Goal: Task Accomplishment & Management: Complete application form

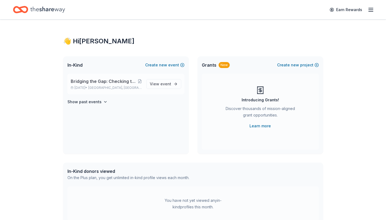
click at [107, 80] on span "Bridging the Gap: Checking the Pulse Centering Youth Power, Healing Communities…" at bounding box center [104, 81] width 67 height 6
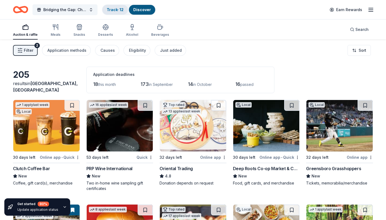
click at [117, 8] on link "Track · 12" at bounding box center [115, 9] width 17 height 5
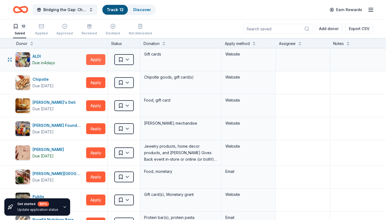
click at [97, 60] on button "Apply" at bounding box center [95, 59] width 19 height 11
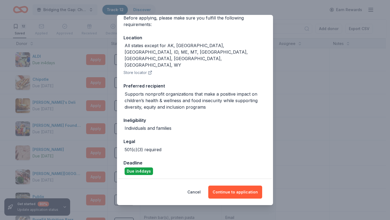
scroll to position [50, 0]
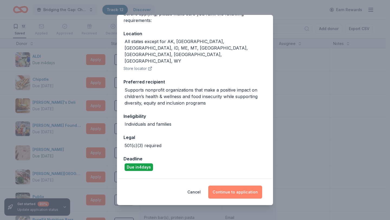
click at [234, 195] on button "Continue to application" at bounding box center [235, 192] width 54 height 13
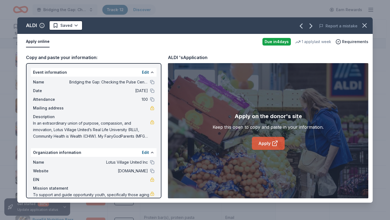
click at [267, 142] on link "Apply" at bounding box center [268, 143] width 33 height 13
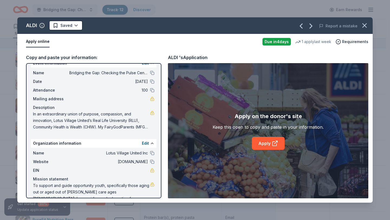
scroll to position [0, 0]
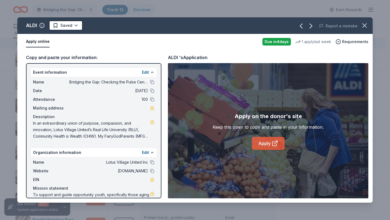
click at [268, 141] on link "Apply" at bounding box center [268, 143] width 33 height 13
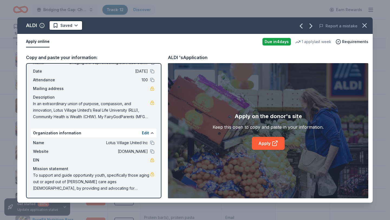
scroll to position [20, 0]
click at [34, 175] on span "To support and guide opportunity youth, specifically those aging out or aged ou…" at bounding box center [91, 181] width 117 height 19
click at [142, 133] on button "Edit" at bounding box center [145, 132] width 7 height 6
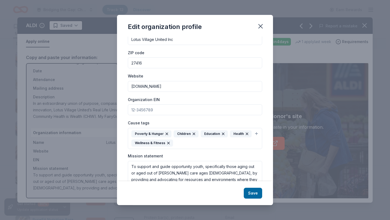
scroll to position [46, 0]
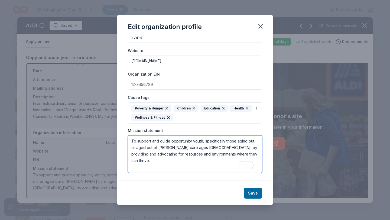
drag, startPoint x: 132, startPoint y: 138, endPoint x: 221, endPoint y: 164, distance: 92.7
click at [221, 164] on textarea "To support and guide opportunity youth, specifically those aging out or aged ou…" at bounding box center [195, 153] width 134 height 37
